Goal: Find contact information: Find contact information

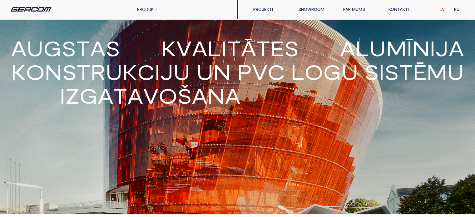
click at [400, 11] on link "KONTAKTI" at bounding box center [406, 9] width 45 height 12
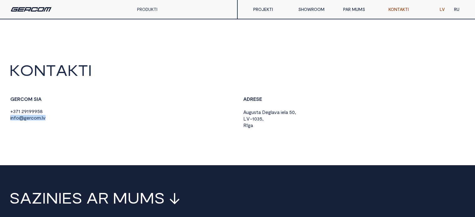
drag, startPoint x: 50, startPoint y: 118, endPoint x: 10, endPoint y: 120, distance: 40.3
click at [10, 120] on div "G E R C O M S I A + 3 7 1 2 9 1 9 9 9 5 8 i n f o @ g e r c o m . l v" at bounding box center [121, 108] width 224 height 25
copy span "i n f o @ g e r c o m . l v"
